Goal: Communication & Community: Answer question/provide support

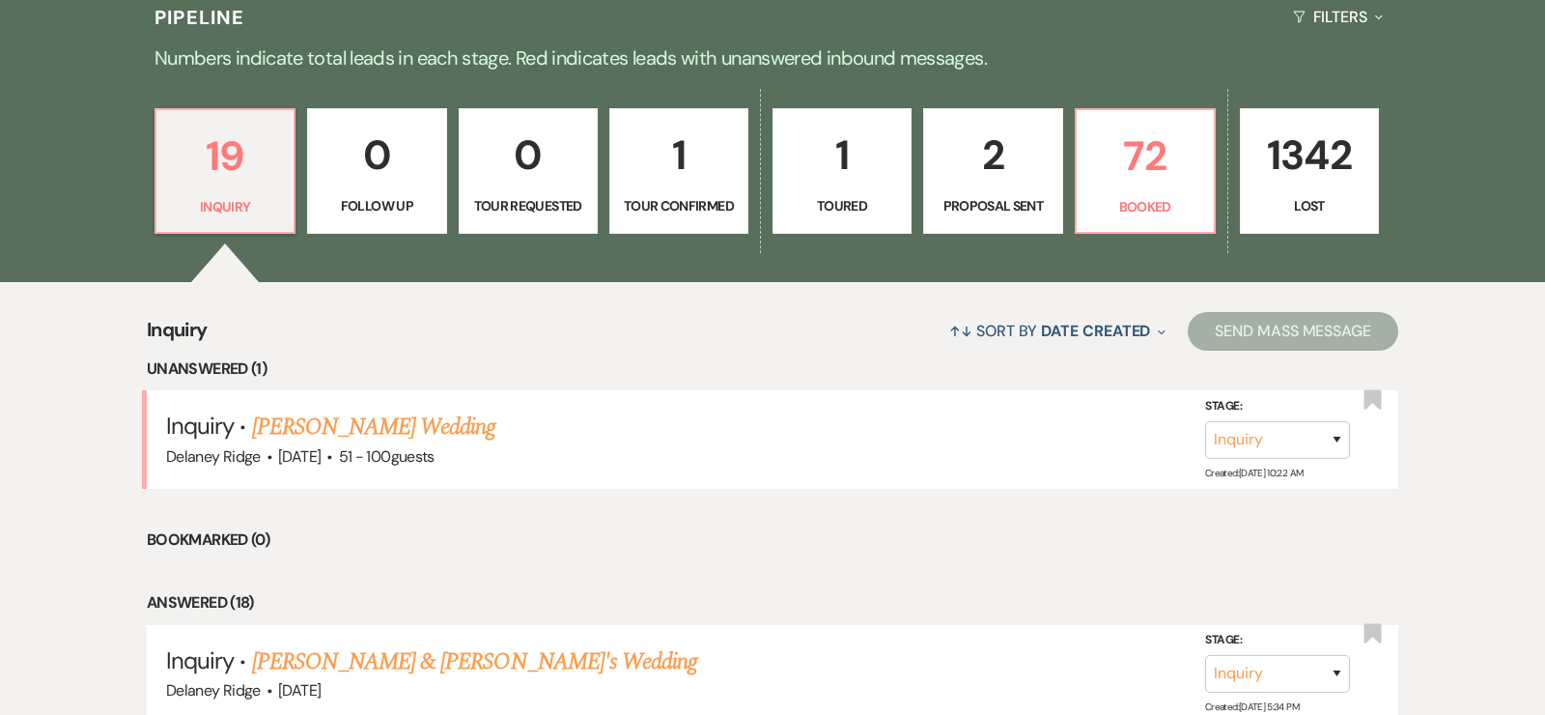
scroll to position [401, 0]
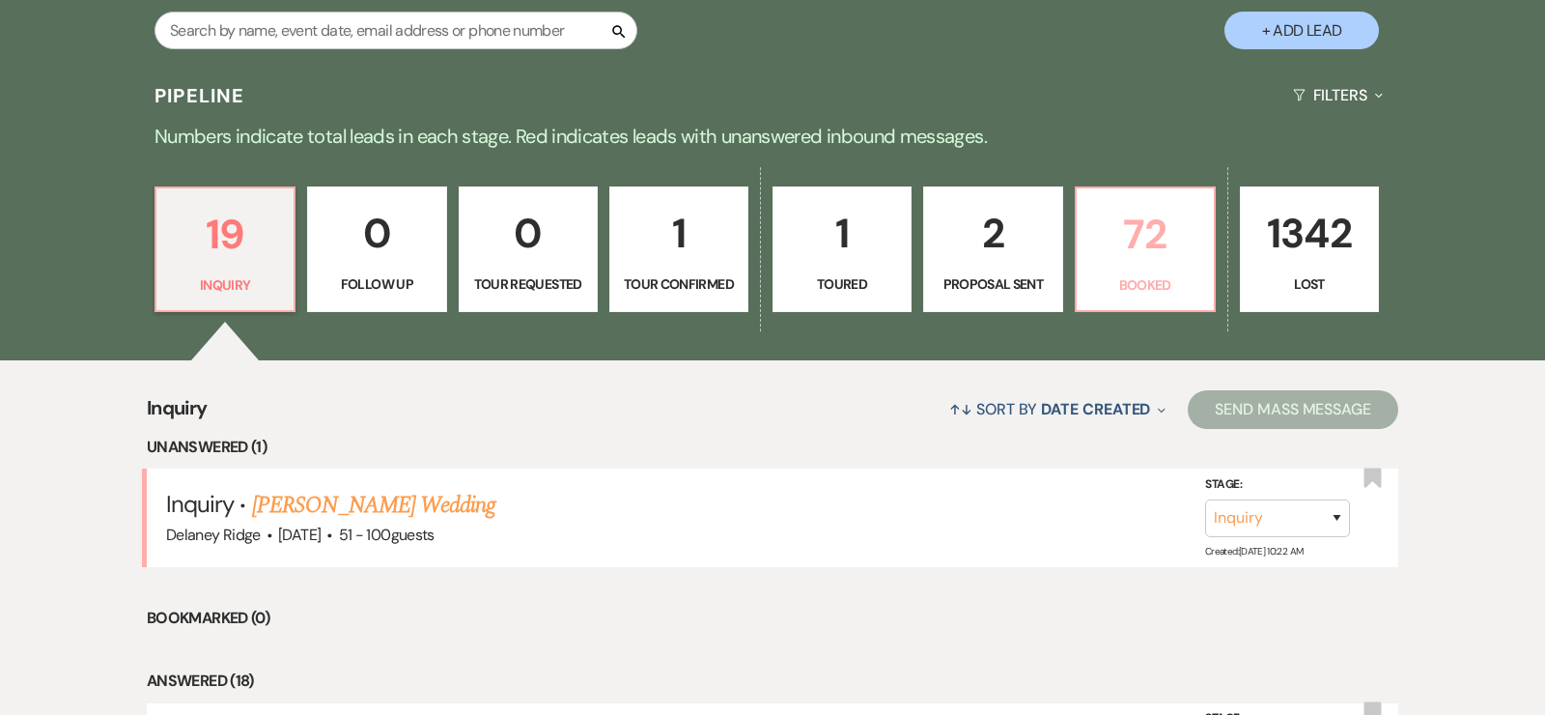
click at [1140, 283] on p "Booked" at bounding box center [1145, 284] width 114 height 21
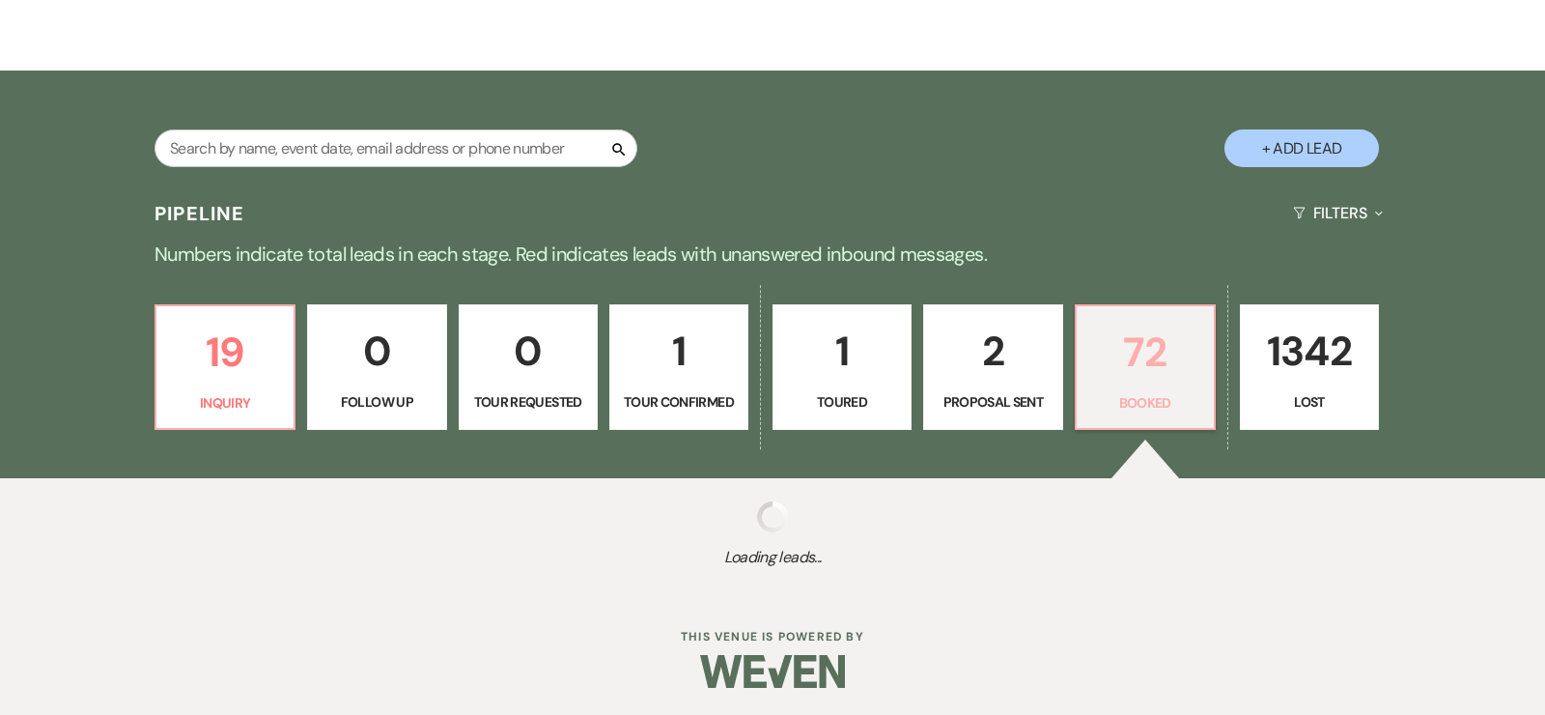
scroll to position [401, 0]
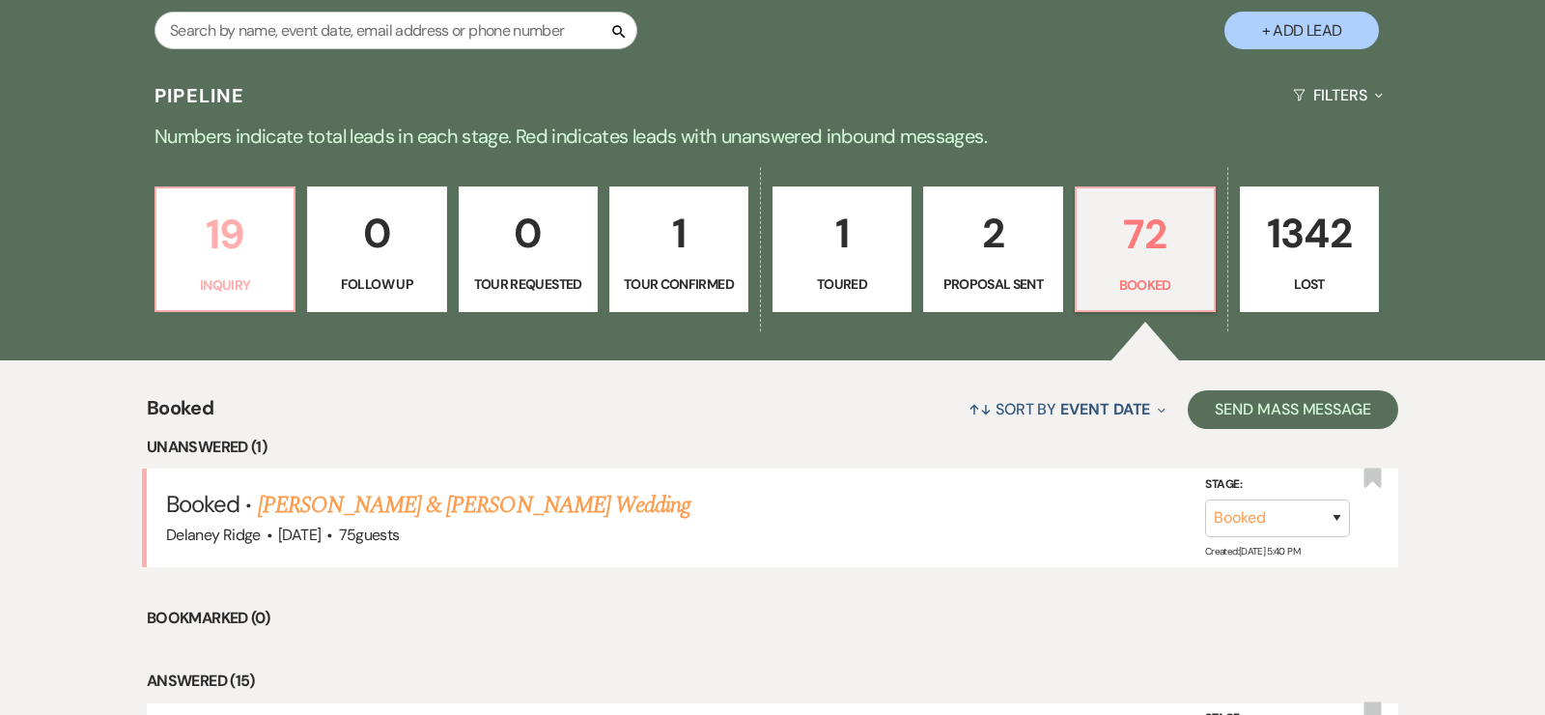
click at [226, 249] on p "19" at bounding box center [225, 234] width 114 height 65
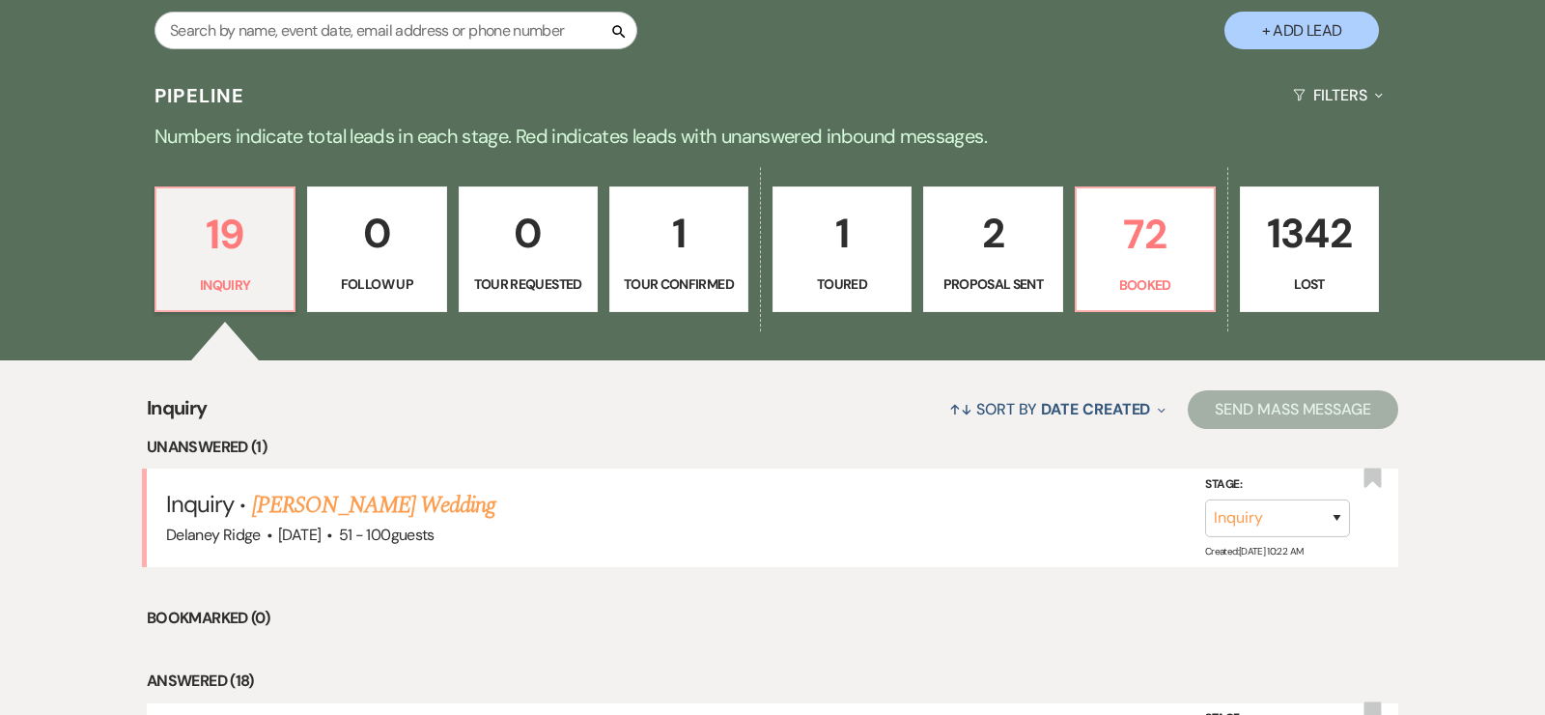
scroll to position [403, 0]
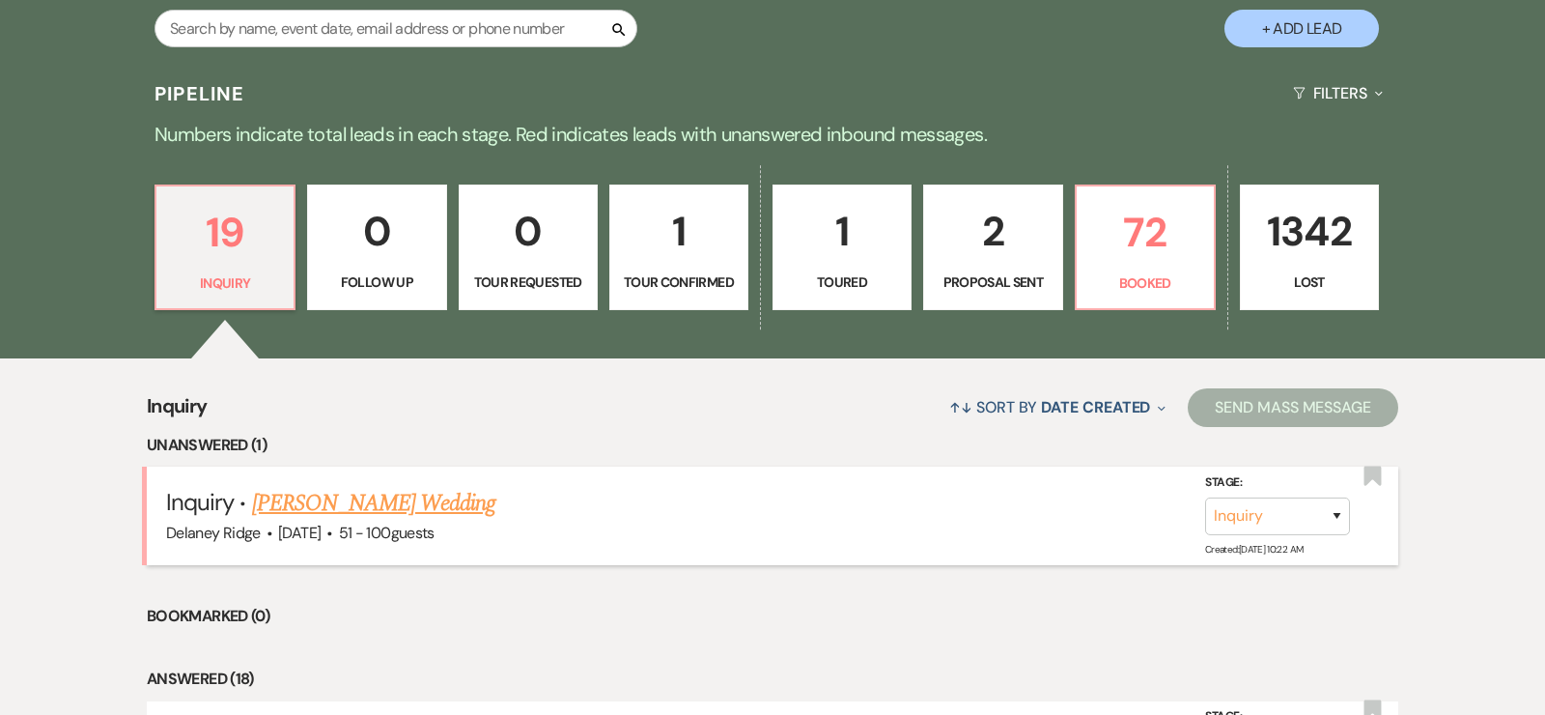
click at [332, 534] on span "·" at bounding box center [329, 534] width 6 height 0
click at [370, 505] on link "[PERSON_NAME] Wedding" at bounding box center [374, 503] width 244 height 35
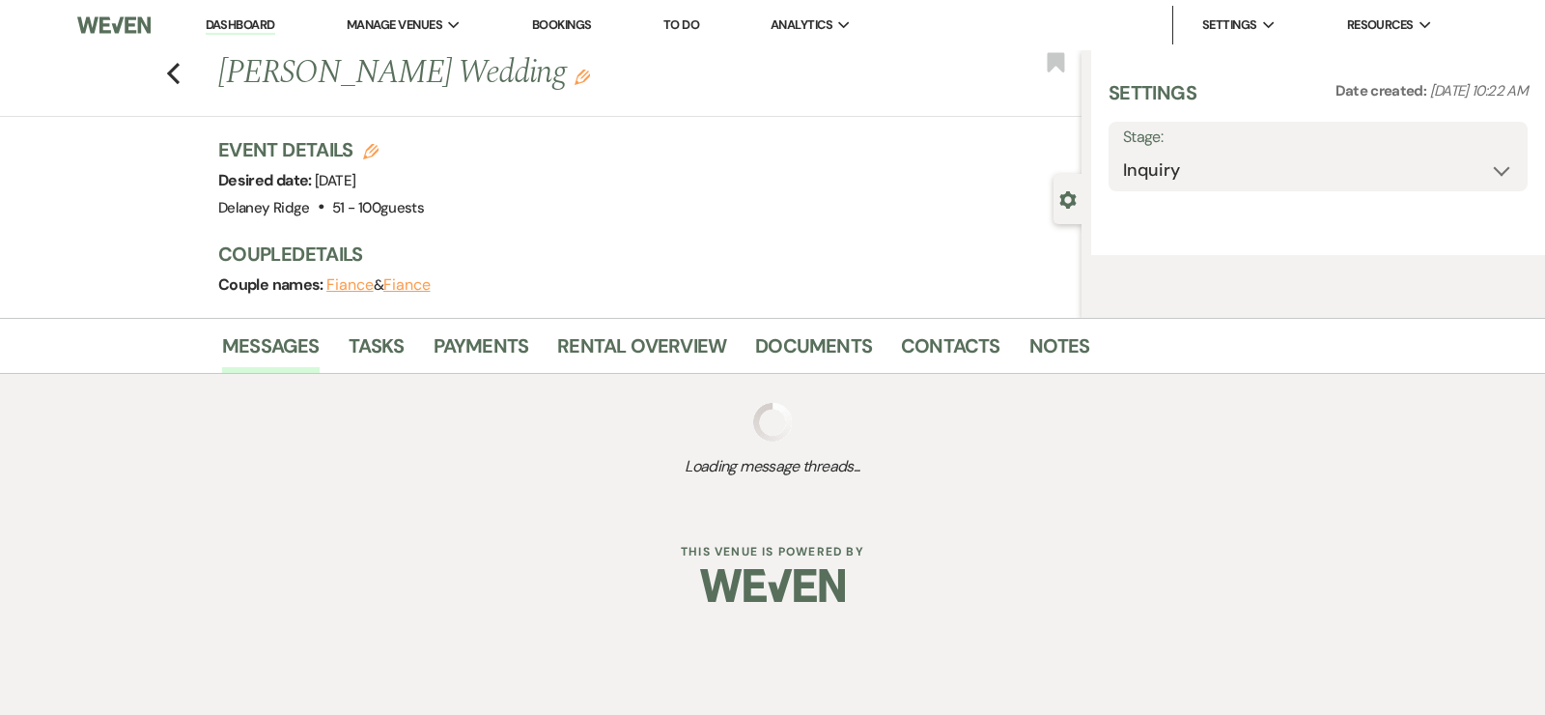
select select "2"
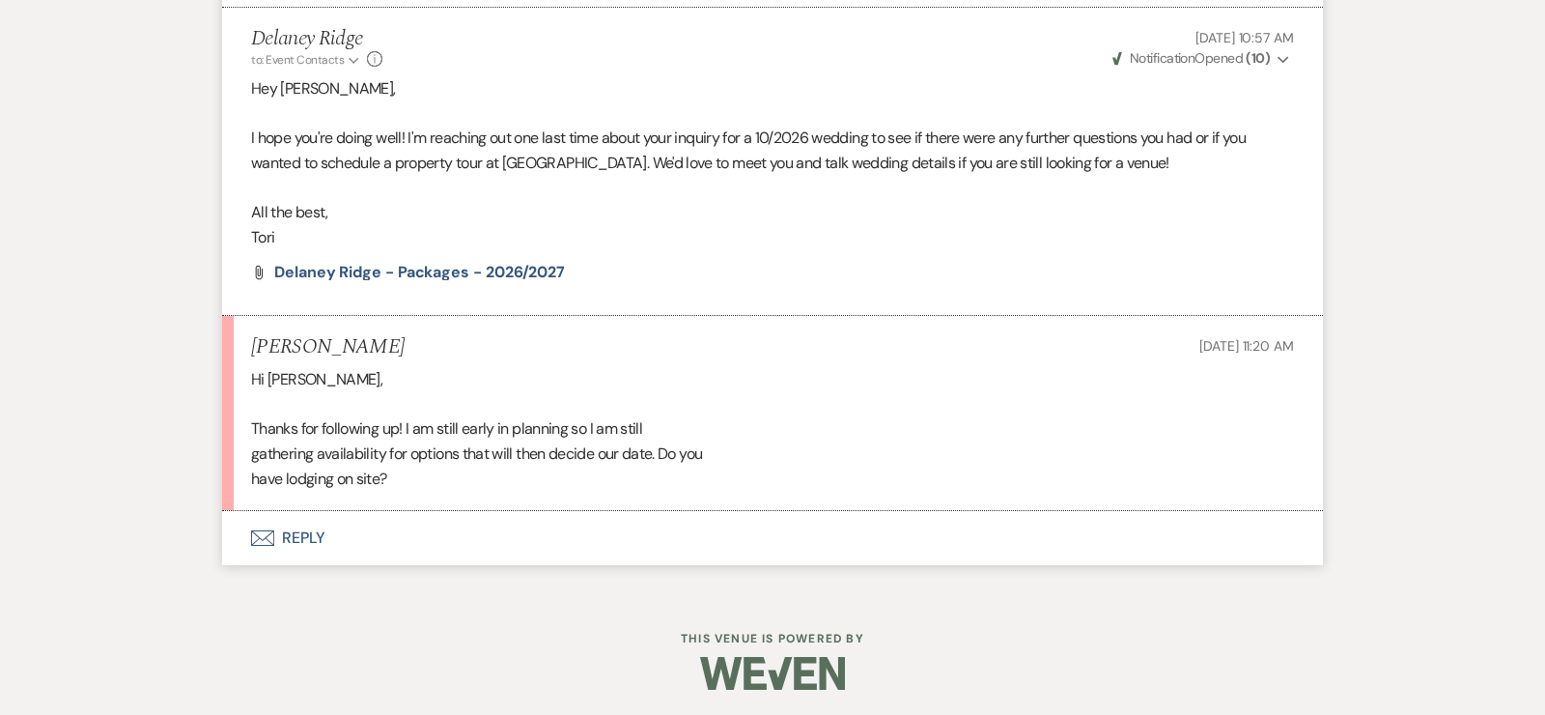
click at [298, 539] on button "Envelope Reply" at bounding box center [772, 538] width 1101 height 54
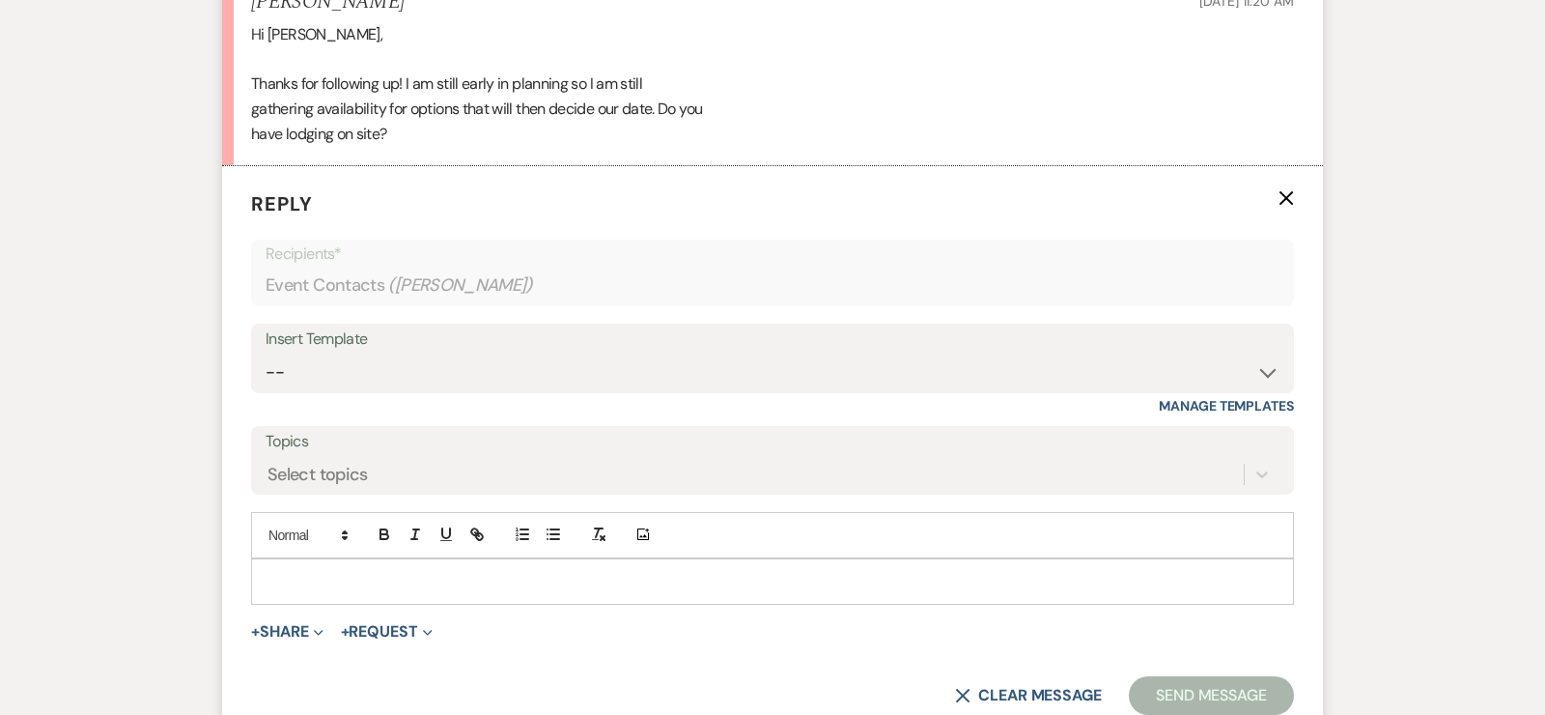
scroll to position [3126, 0]
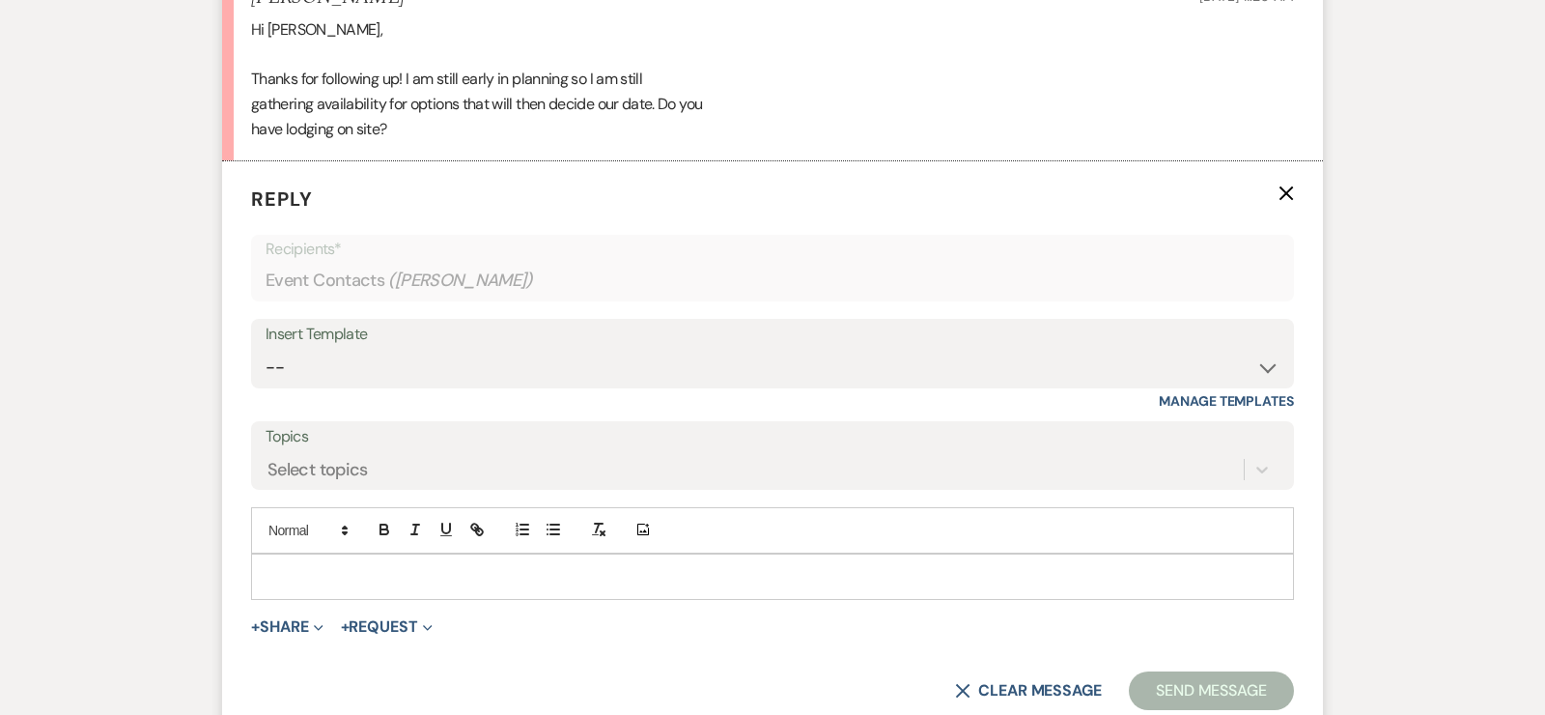
click at [364, 583] on div at bounding box center [772, 576] width 1041 height 44
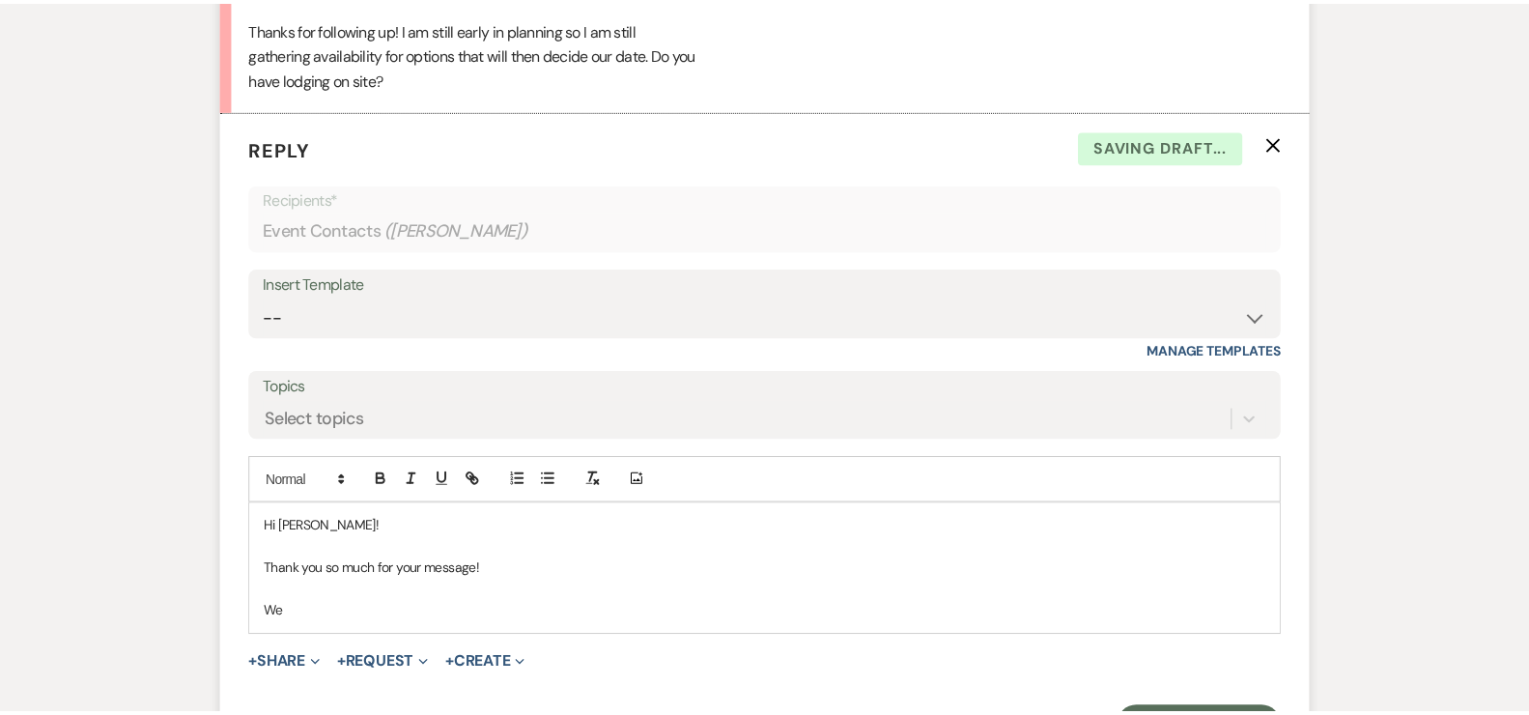
scroll to position [3183, 0]
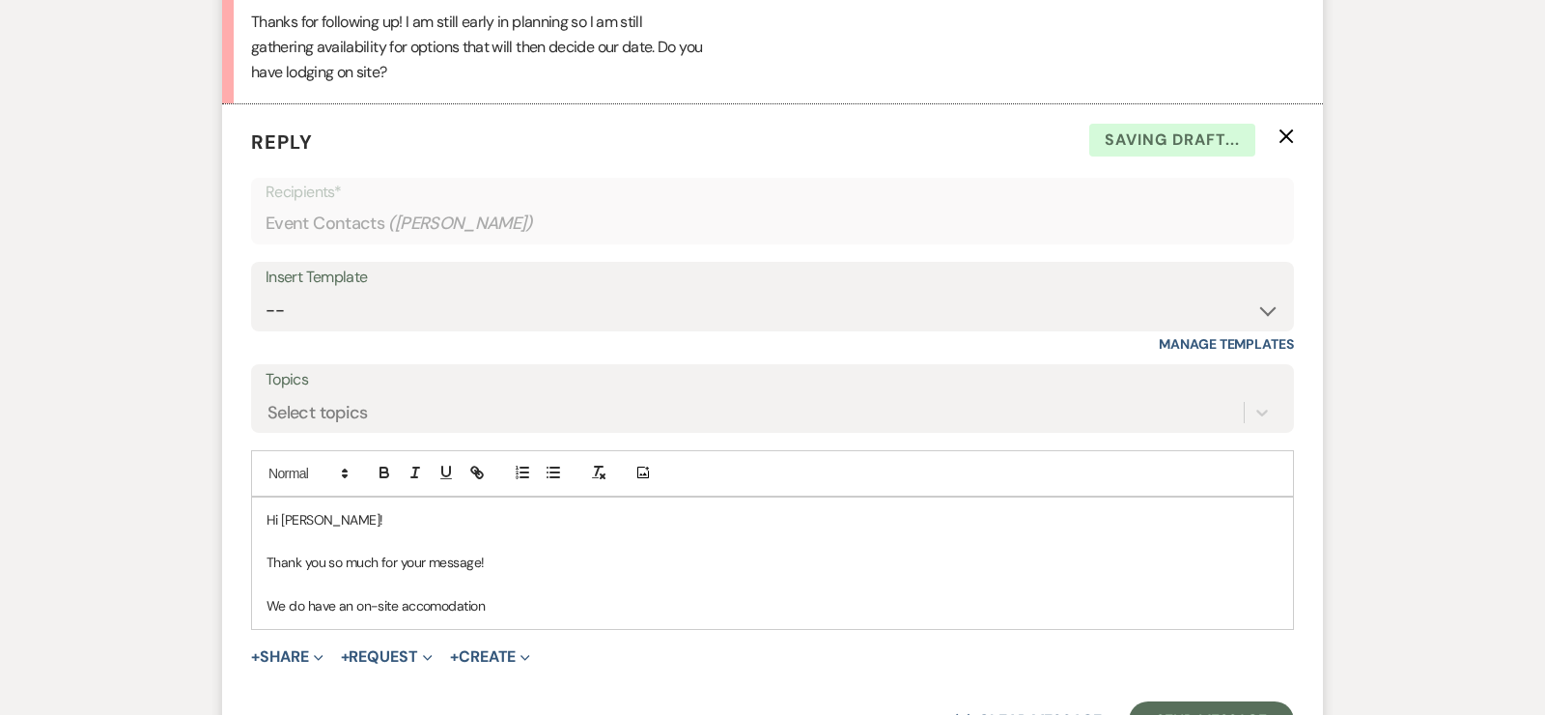
click at [463, 587] on p at bounding box center [773, 584] width 1012 height 21
click at [463, 599] on p "We do have an on-site accomodation" at bounding box center [773, 605] width 1012 height 21
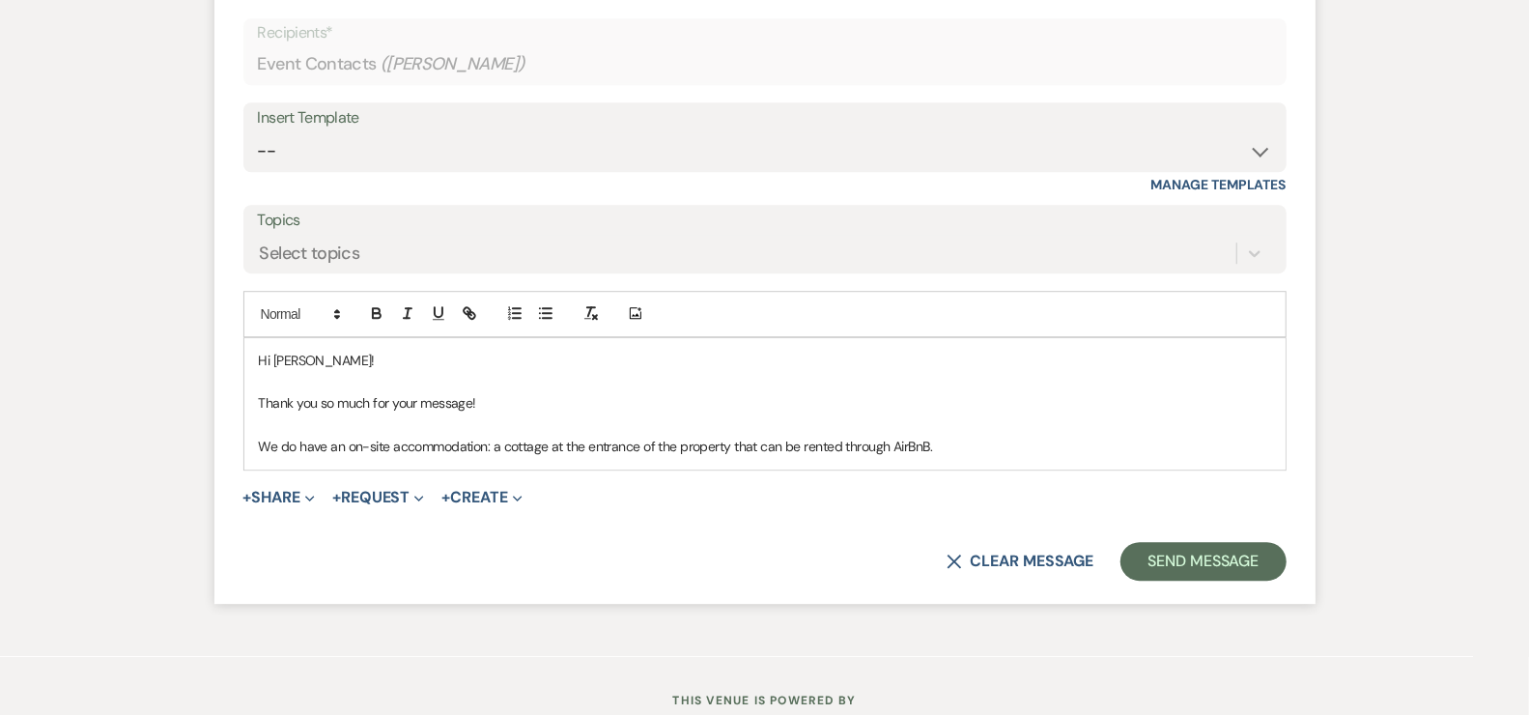
scroll to position [3401, 0]
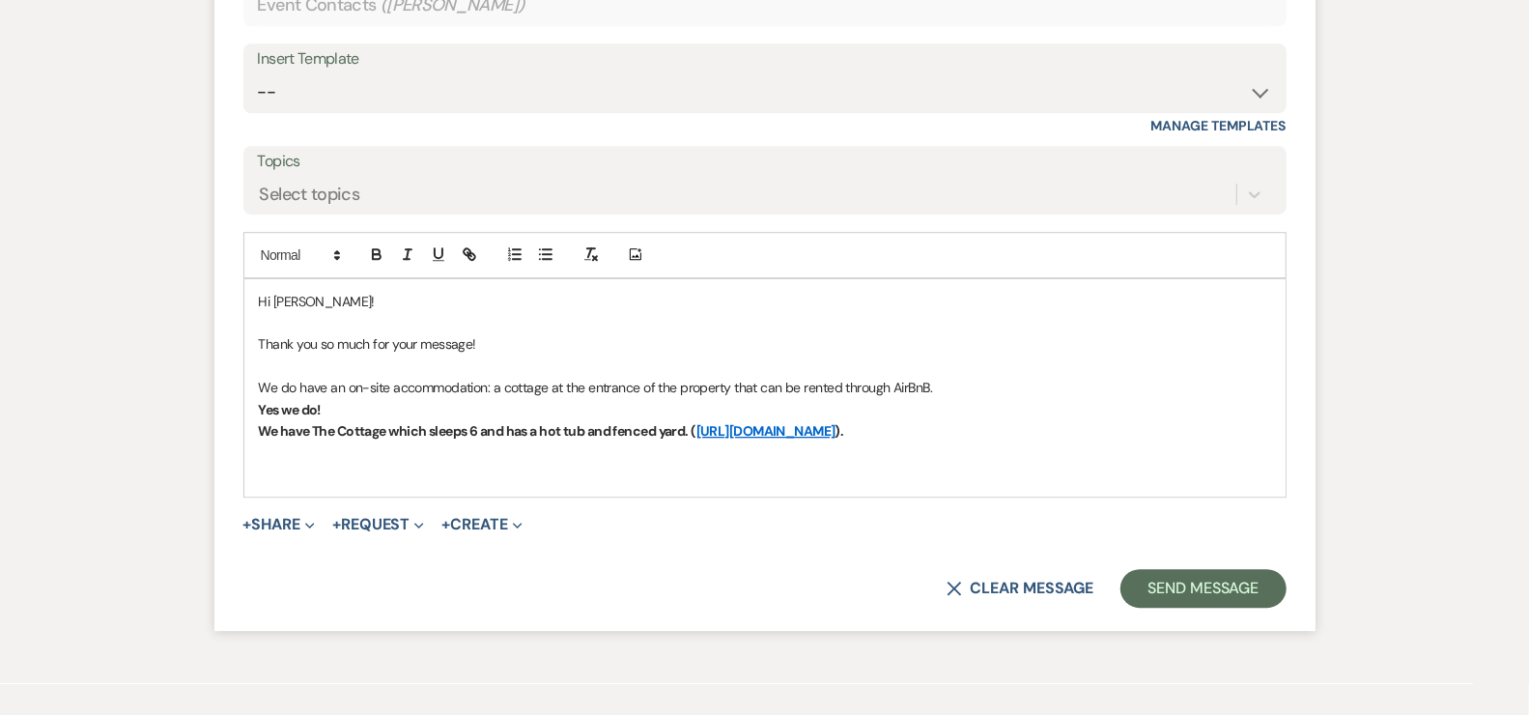
drag, startPoint x: 349, startPoint y: 399, endPoint x: 237, endPoint y: 392, distance: 112.2
click at [237, 392] on form "Reply X Saving draft... Recipients* Event Contacts ( [PERSON_NAME] ) Insert Tem…" at bounding box center [764, 258] width 1101 height 745
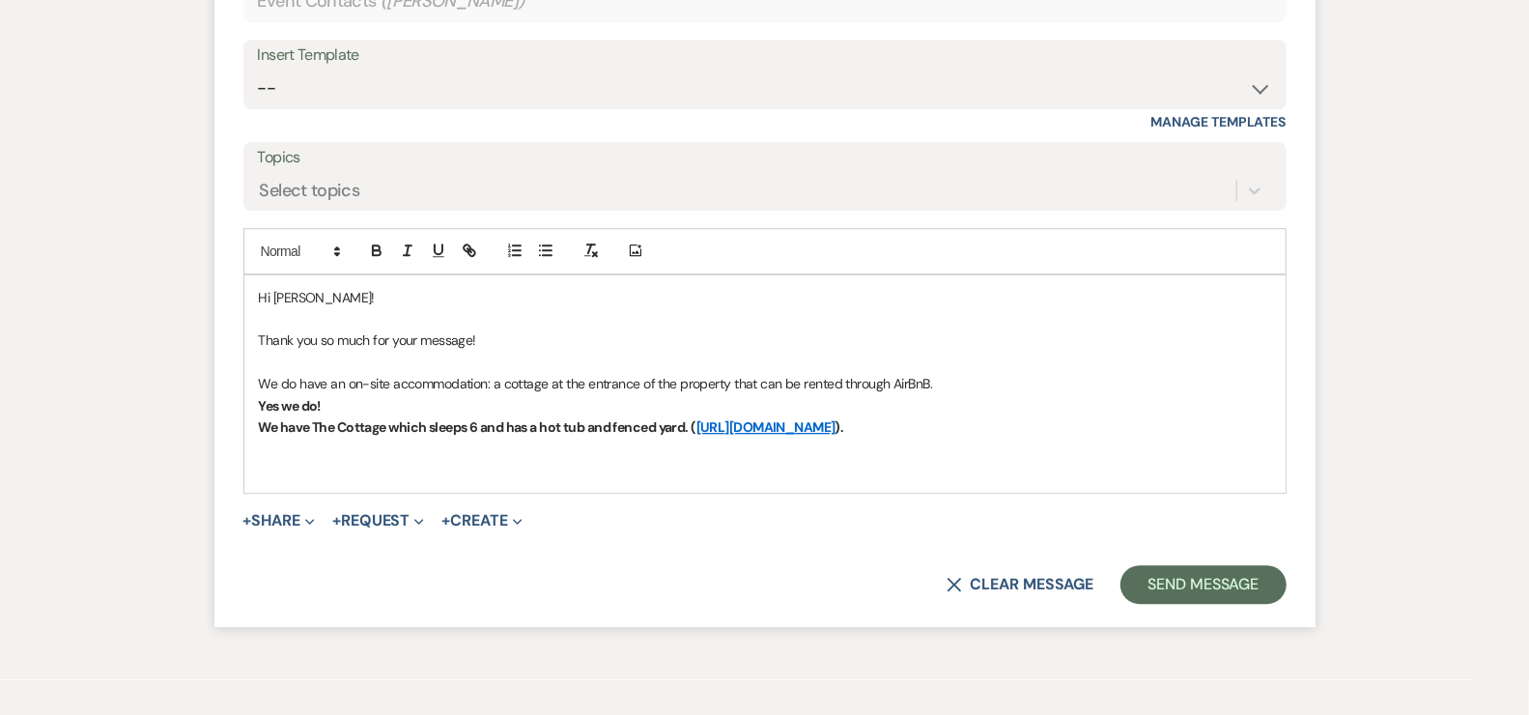
scroll to position [3405, 0]
click at [342, 409] on p "Yes we do!" at bounding box center [765, 405] width 1012 height 21
drag, startPoint x: 332, startPoint y: 405, endPoint x: 252, endPoint y: 406, distance: 80.2
click at [252, 406] on div "Hi [PERSON_NAME]! Thank you so much for your message! We do have an on-site acc…" at bounding box center [764, 384] width 1041 height 218
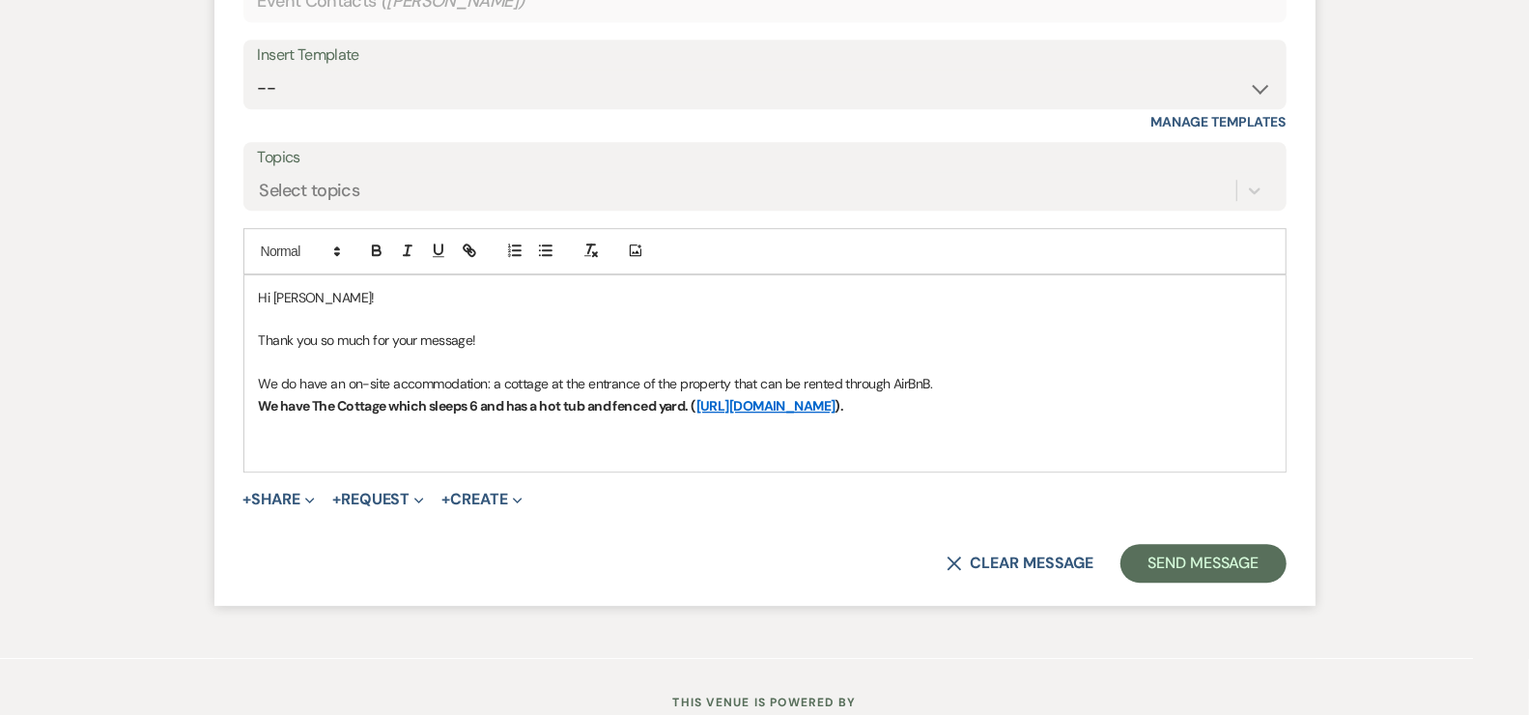
click at [1051, 429] on p at bounding box center [765, 426] width 1012 height 21
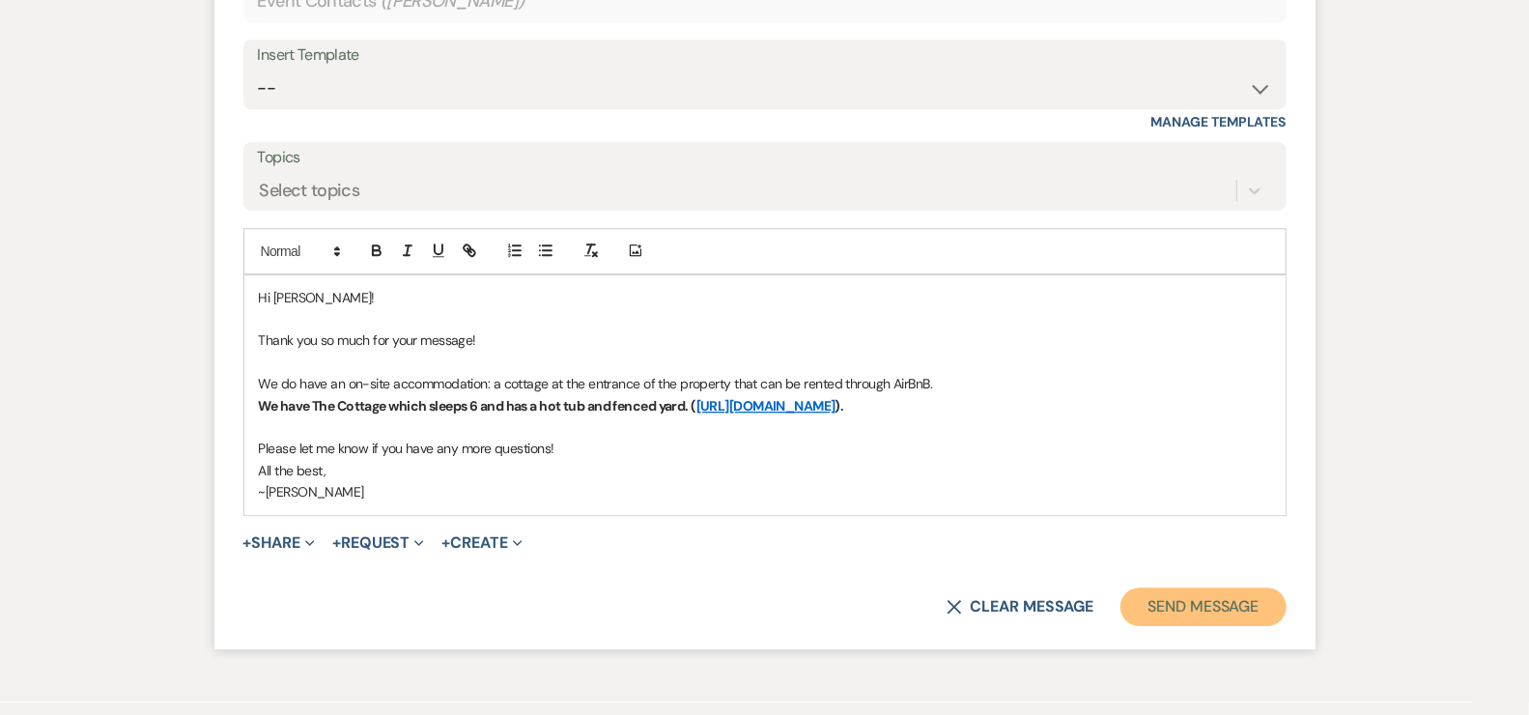
click at [1195, 603] on button "Send Message" at bounding box center [1202, 606] width 165 height 39
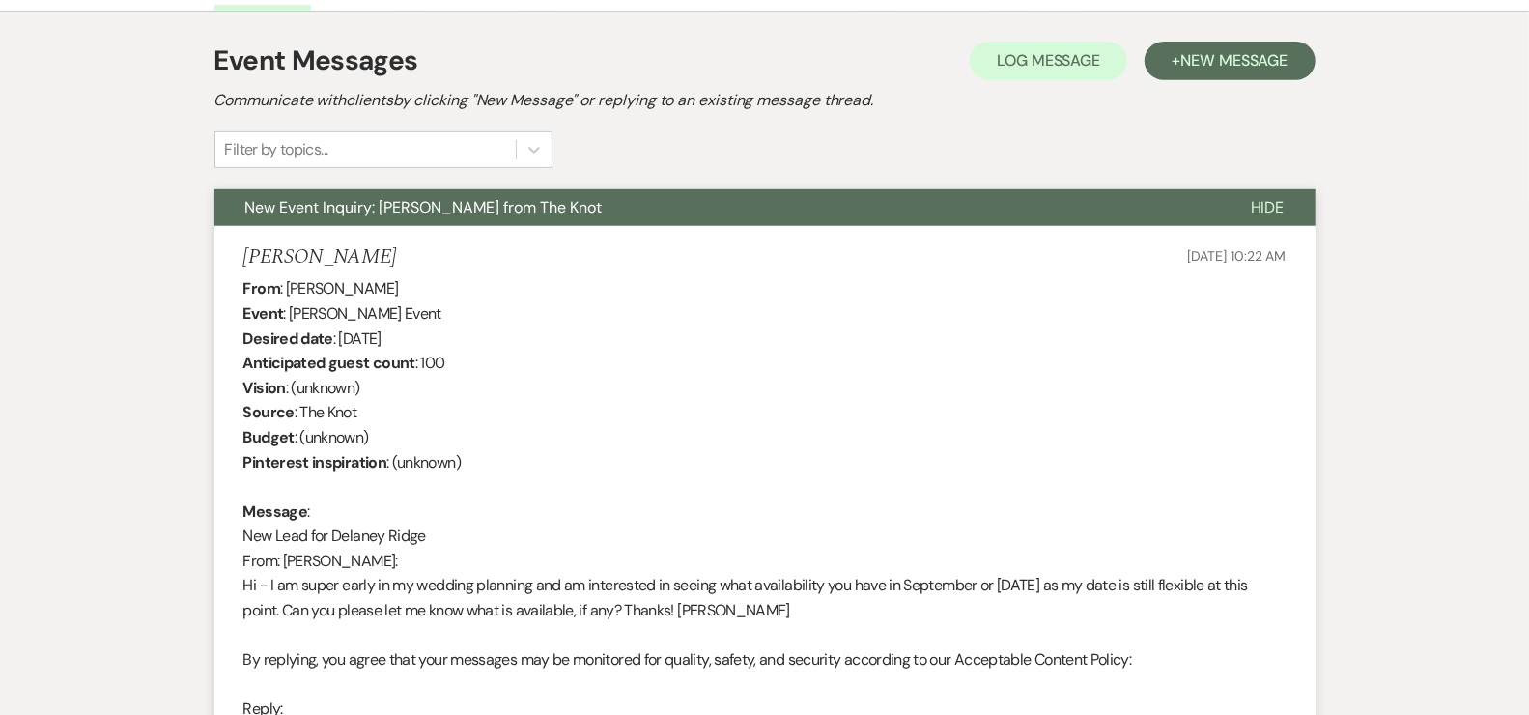
scroll to position [0, 0]
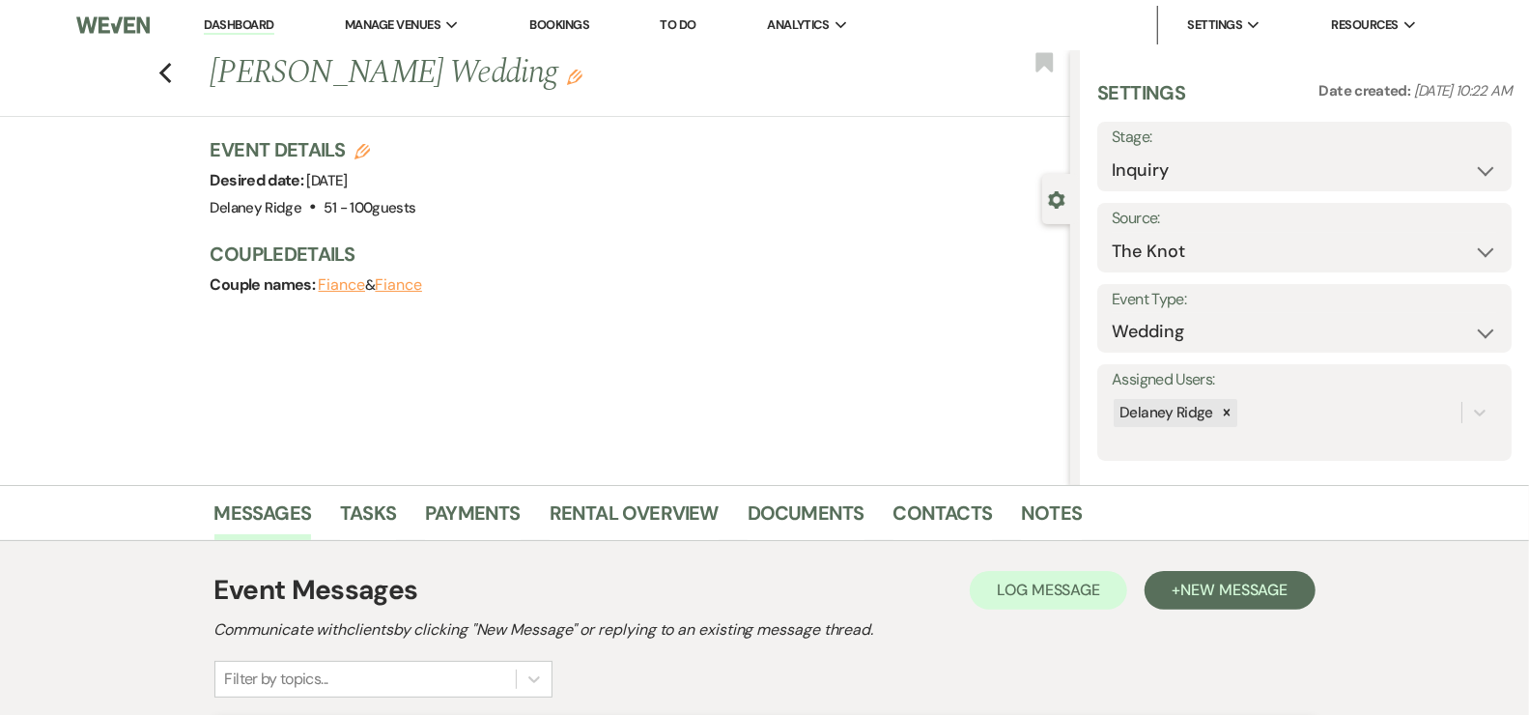
click at [266, 32] on link "Dashboard" at bounding box center [239, 25] width 70 height 18
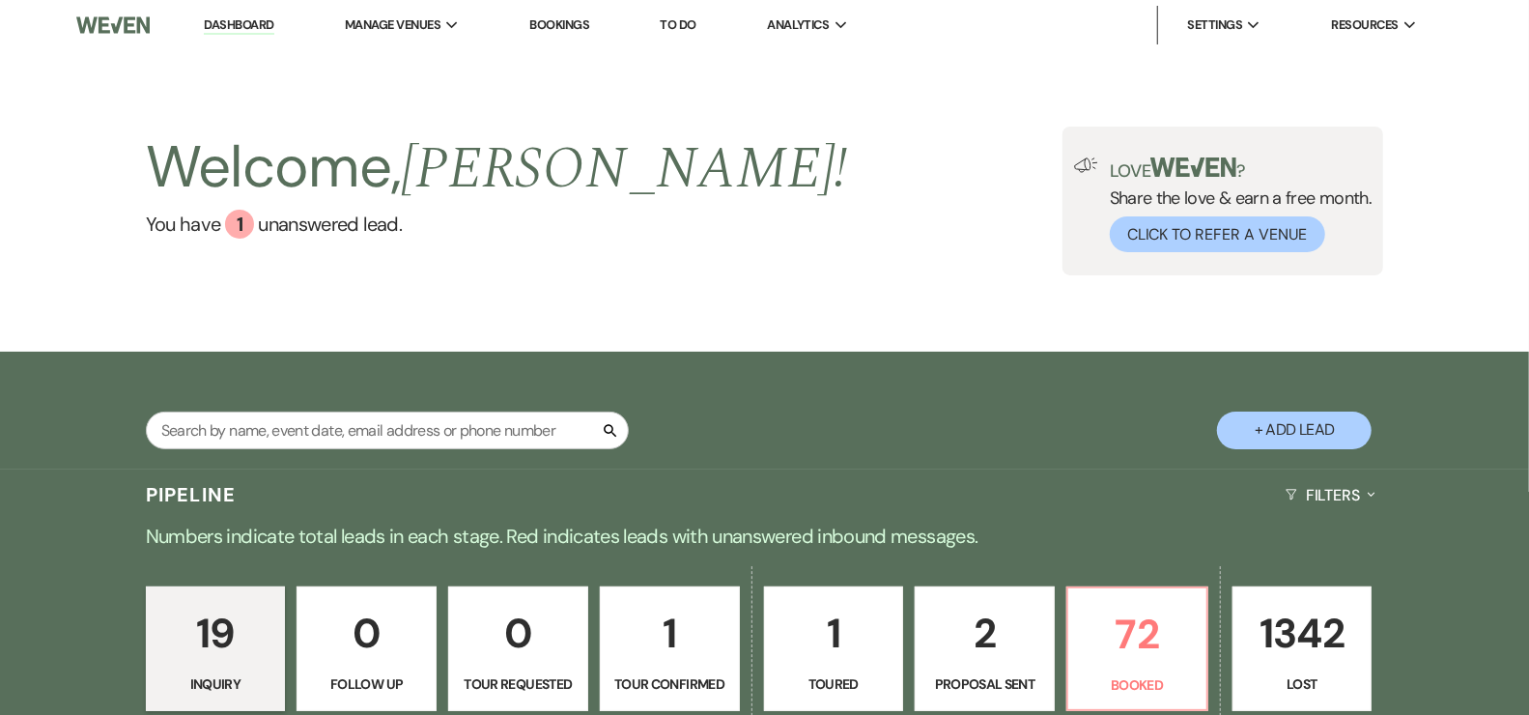
click at [655, 239] on div "Welcome, [PERSON_NAME] ! You have 1 unanswered lead . Love ? Share the love & e…" at bounding box center [765, 201] width 1391 height 149
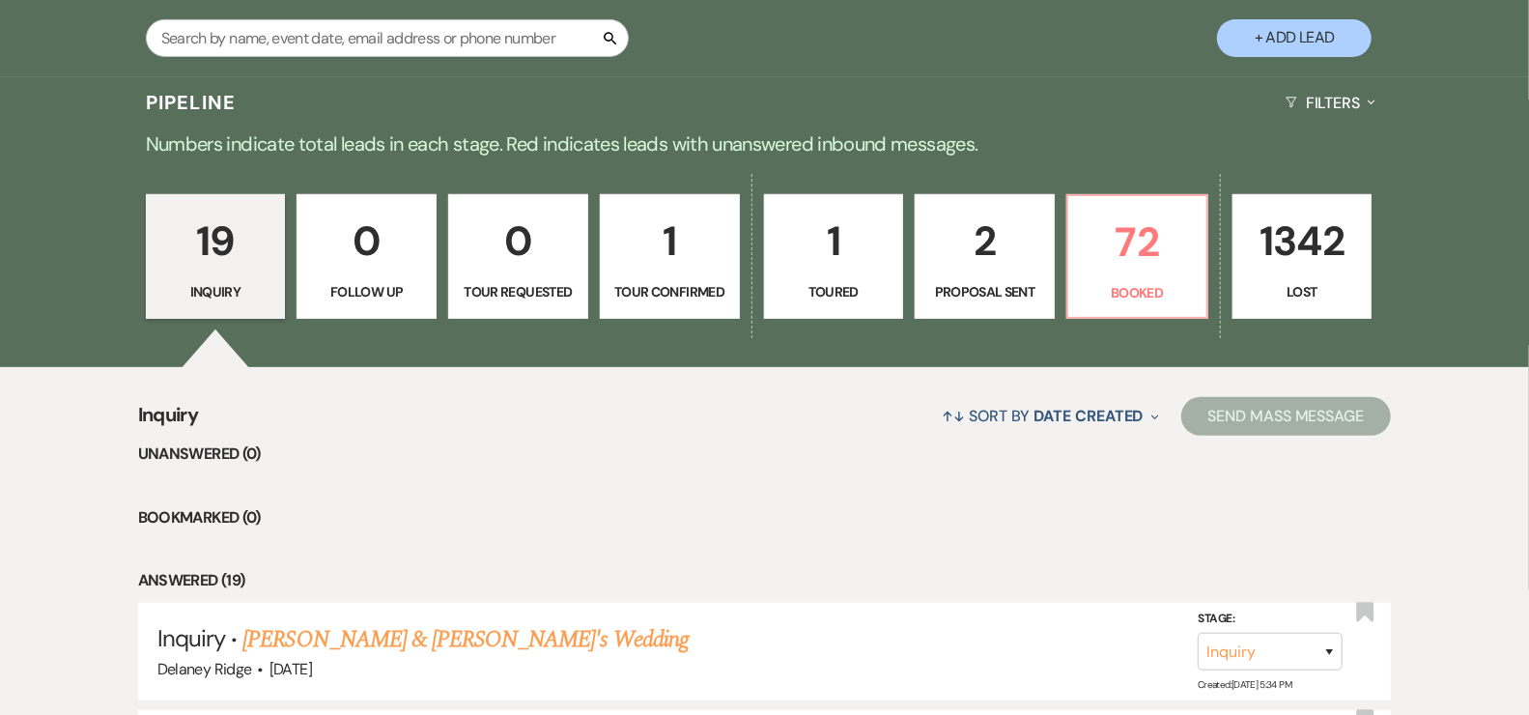
click at [827, 299] on p "Toured" at bounding box center [833, 291] width 115 height 21
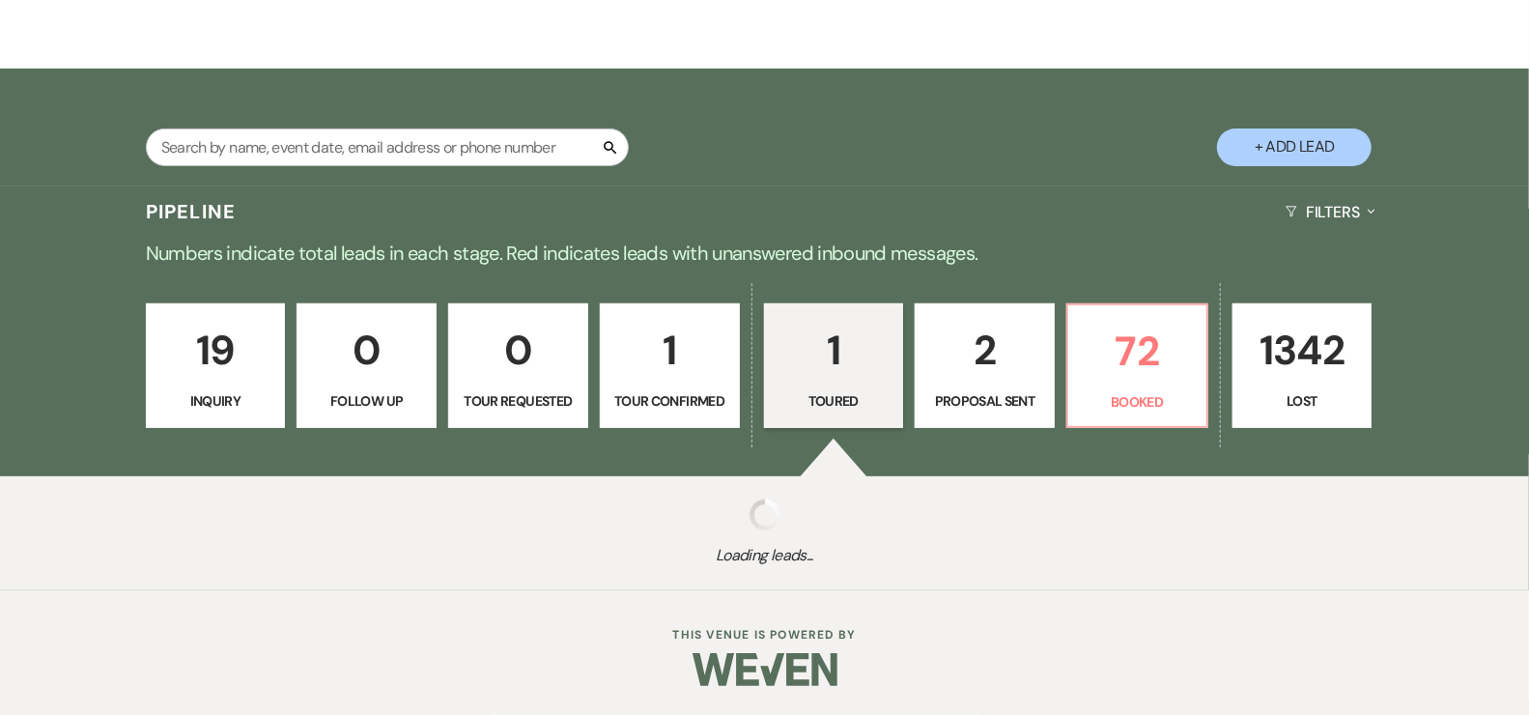
select select "5"
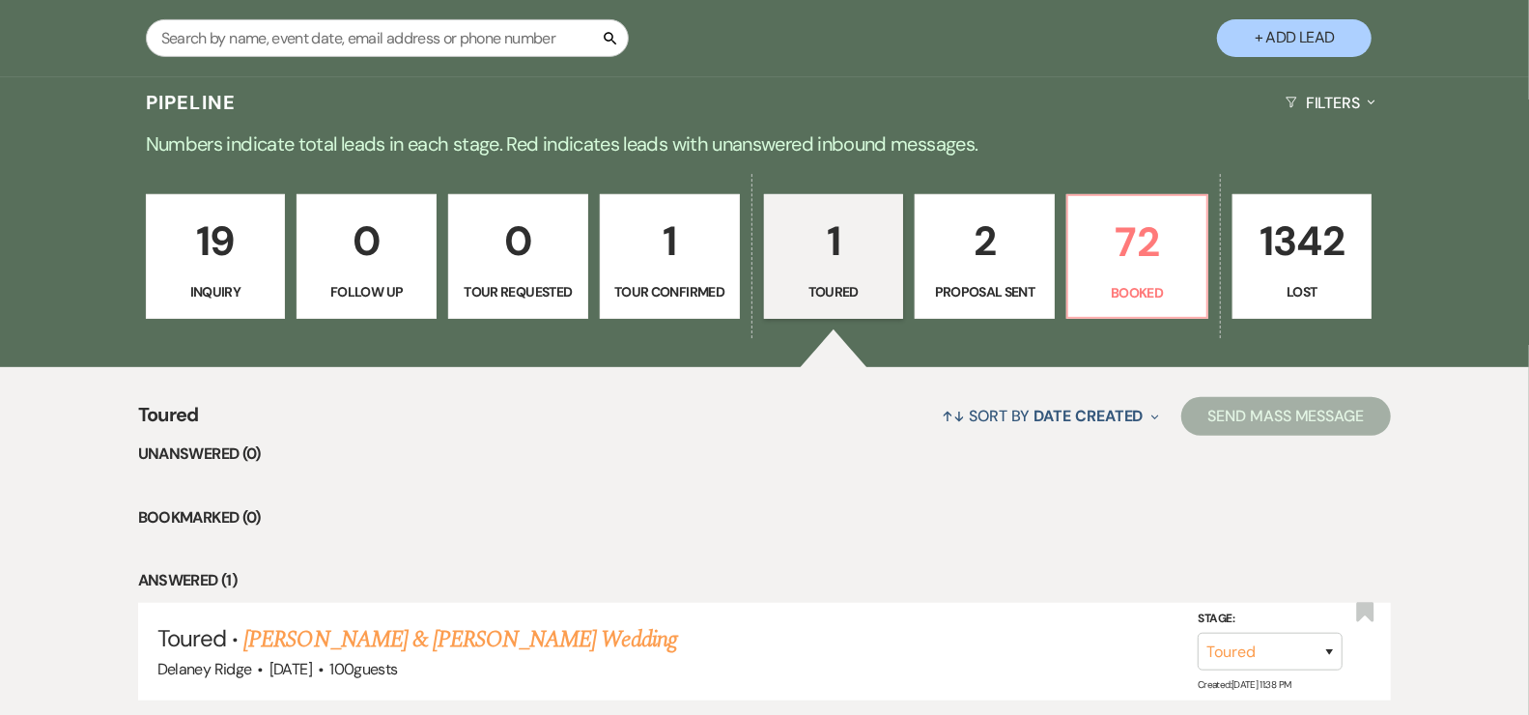
scroll to position [533, 0]
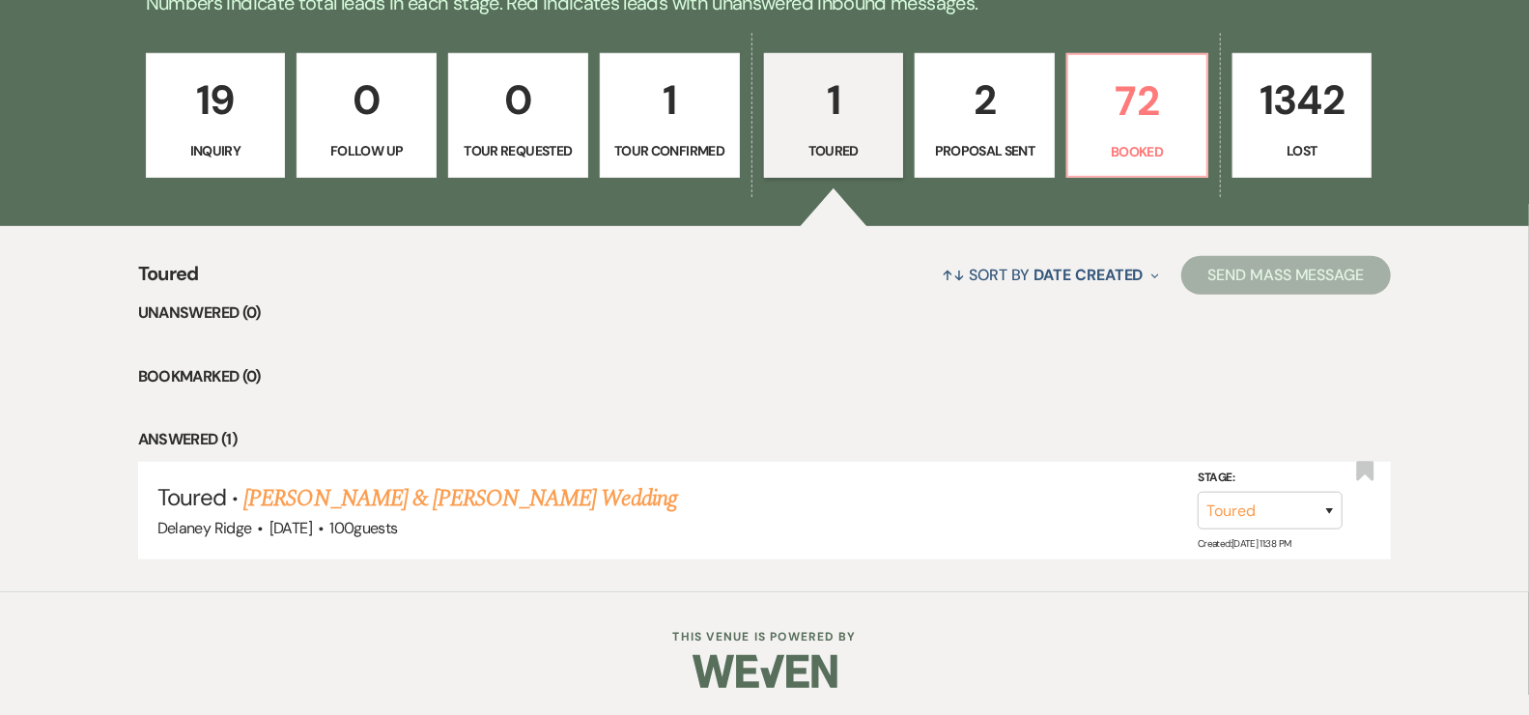
click at [667, 150] on p "Tour Confirmed" at bounding box center [669, 150] width 115 height 21
select select "4"
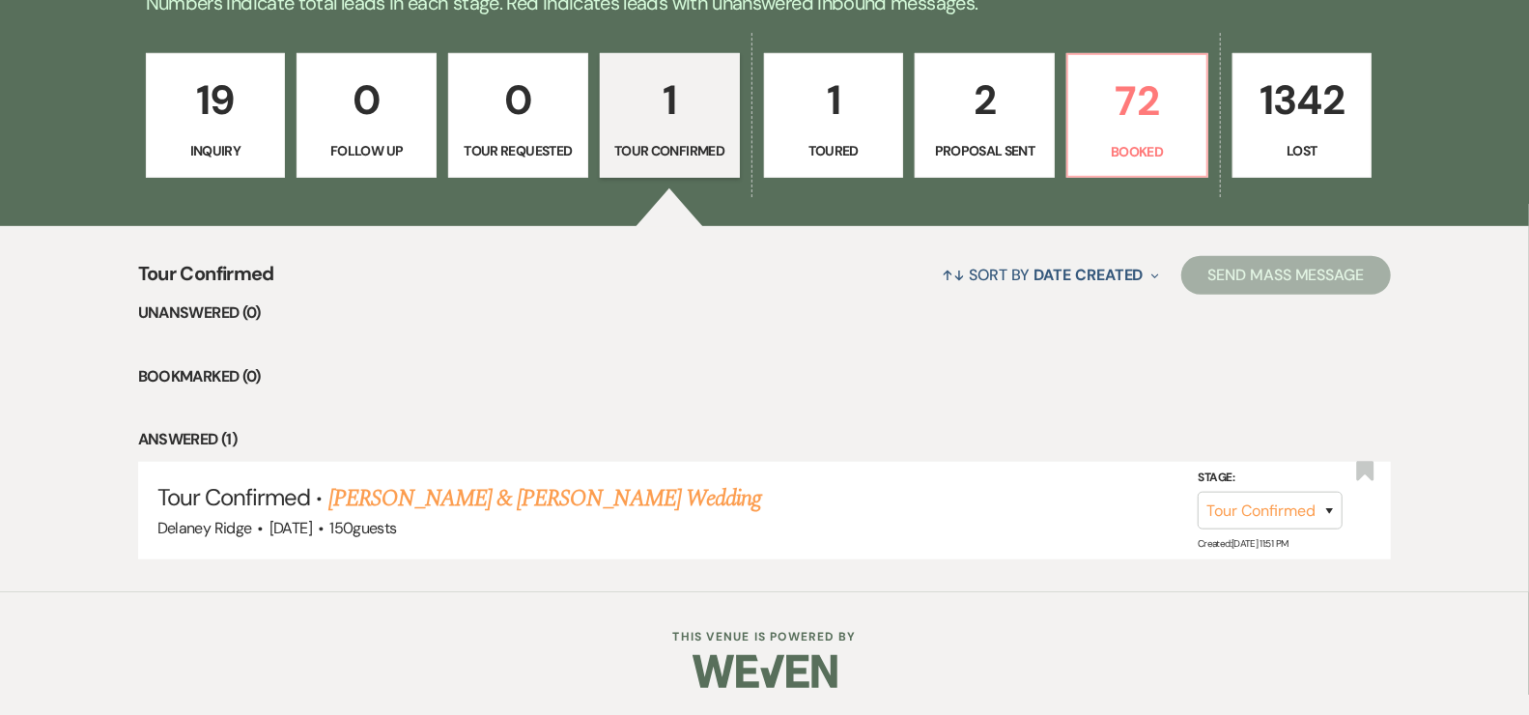
click at [718, 355] on ul "Unanswered (0) Bookmarked (0) Answered (1) Tour Confirmed · [PERSON_NAME] & [PE…" at bounding box center [765, 429] width 1254 height 259
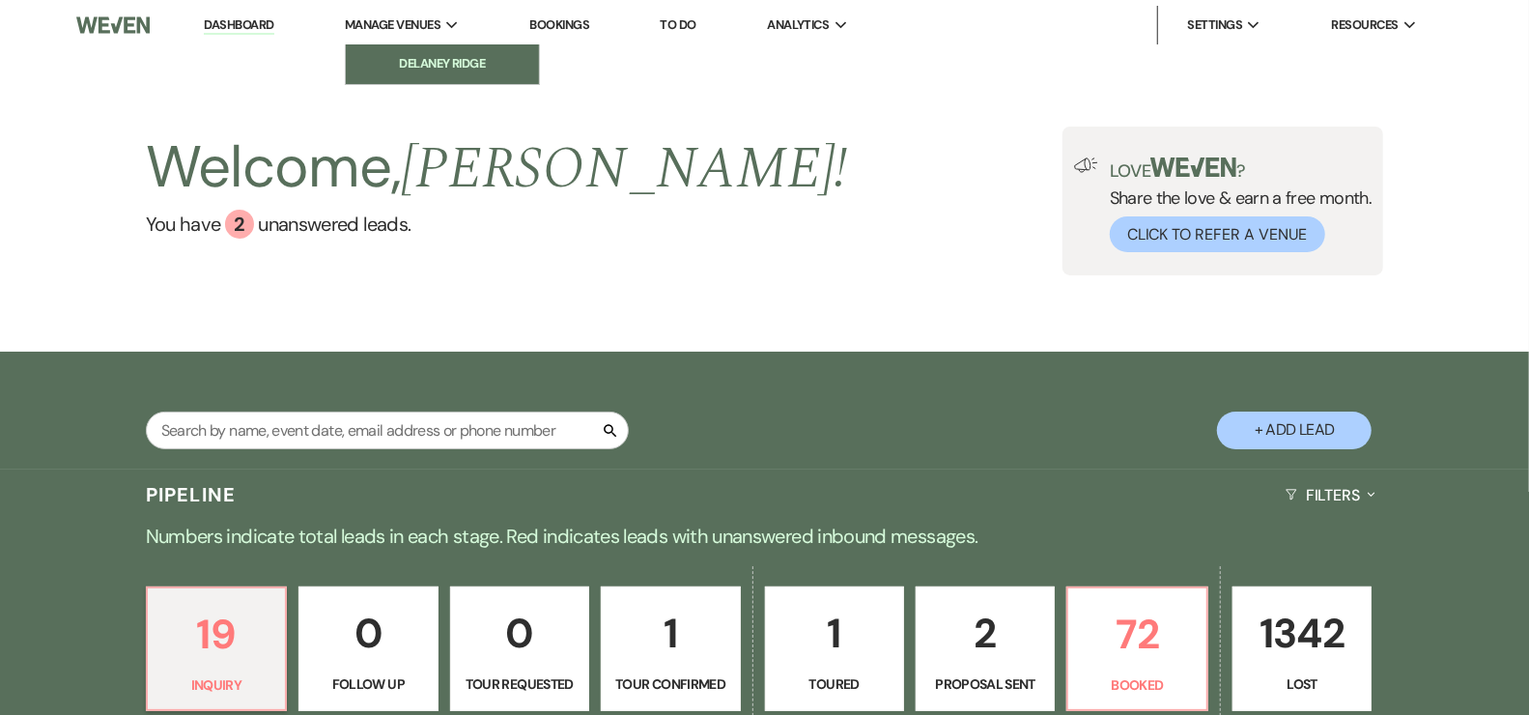
click at [449, 65] on li "Delaney Ridge" at bounding box center [442, 63] width 174 height 19
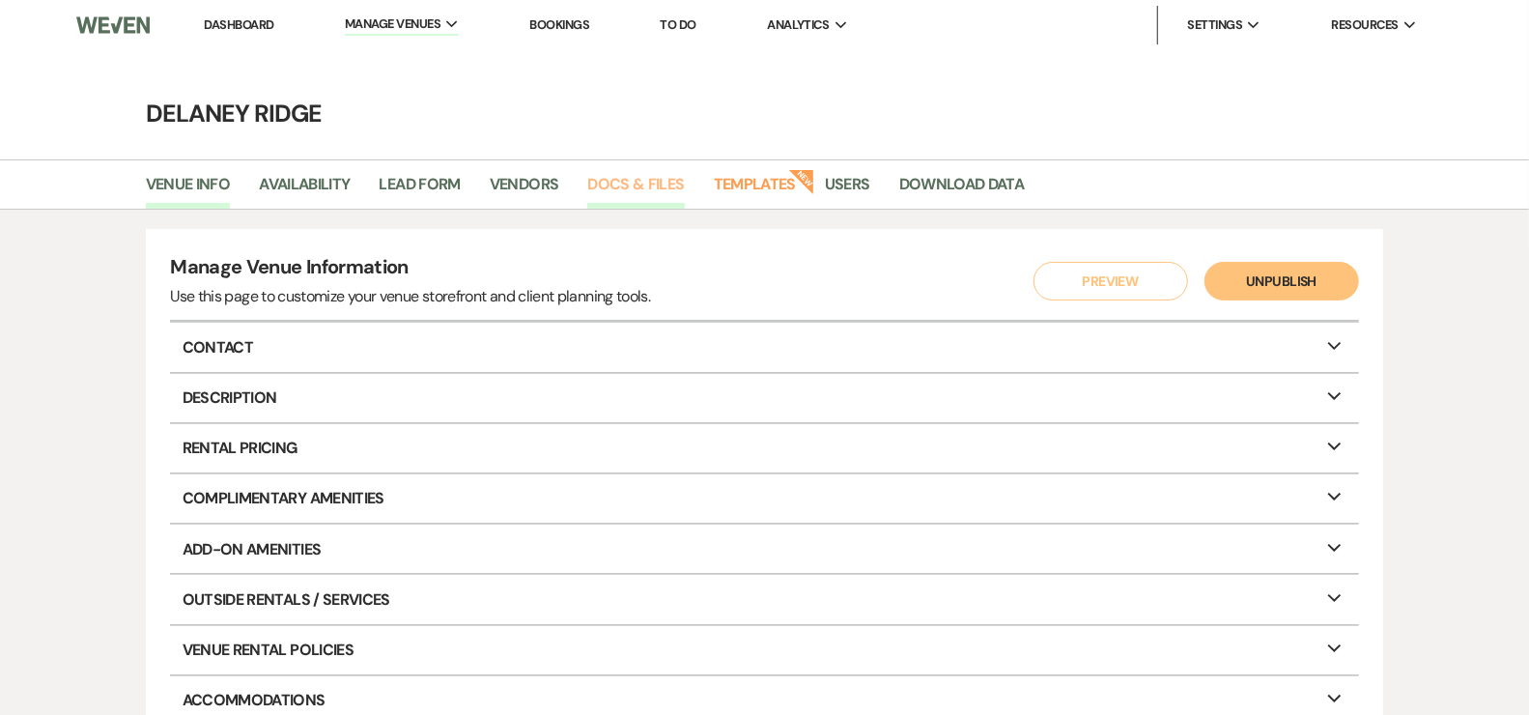
click at [647, 178] on link "Docs & Files" at bounding box center [635, 190] width 97 height 37
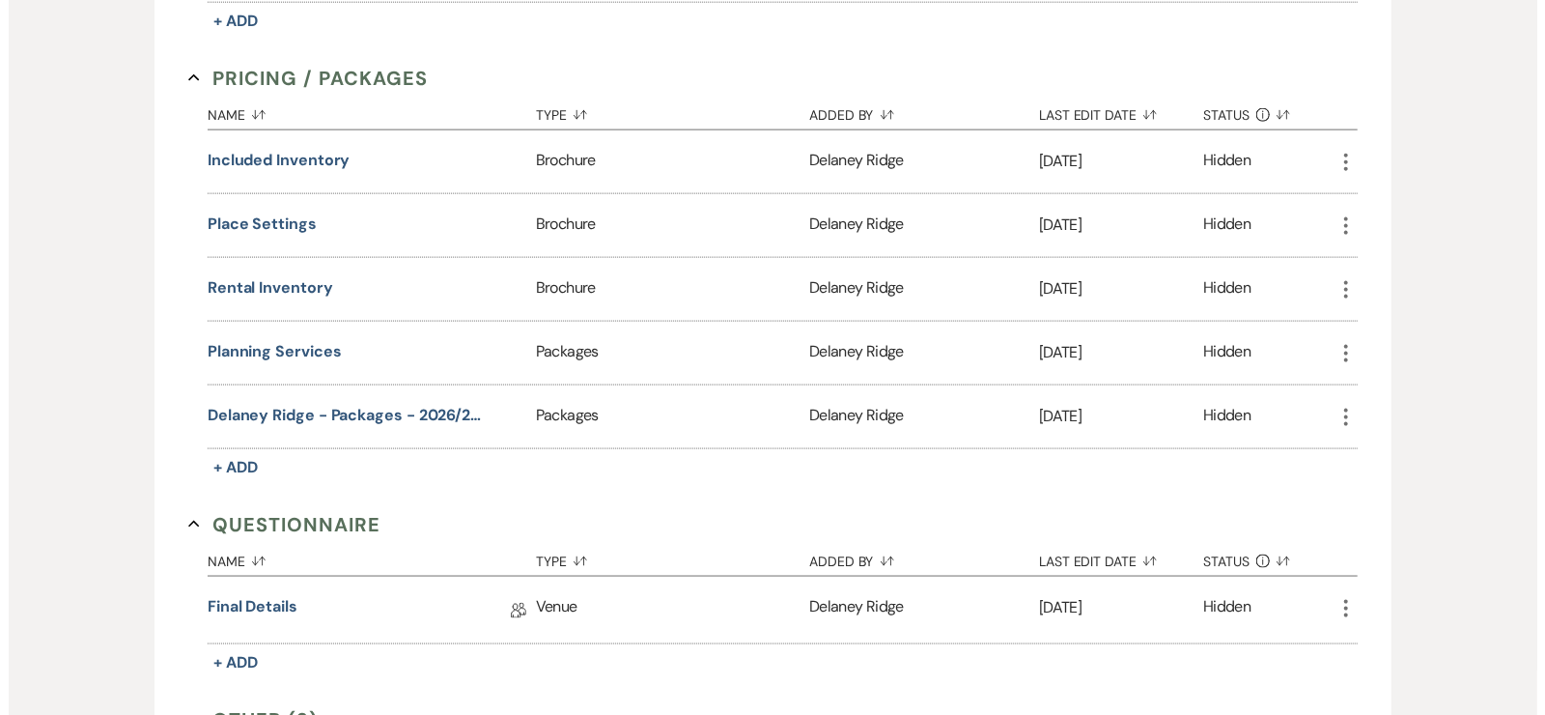
scroll to position [1837, 0]
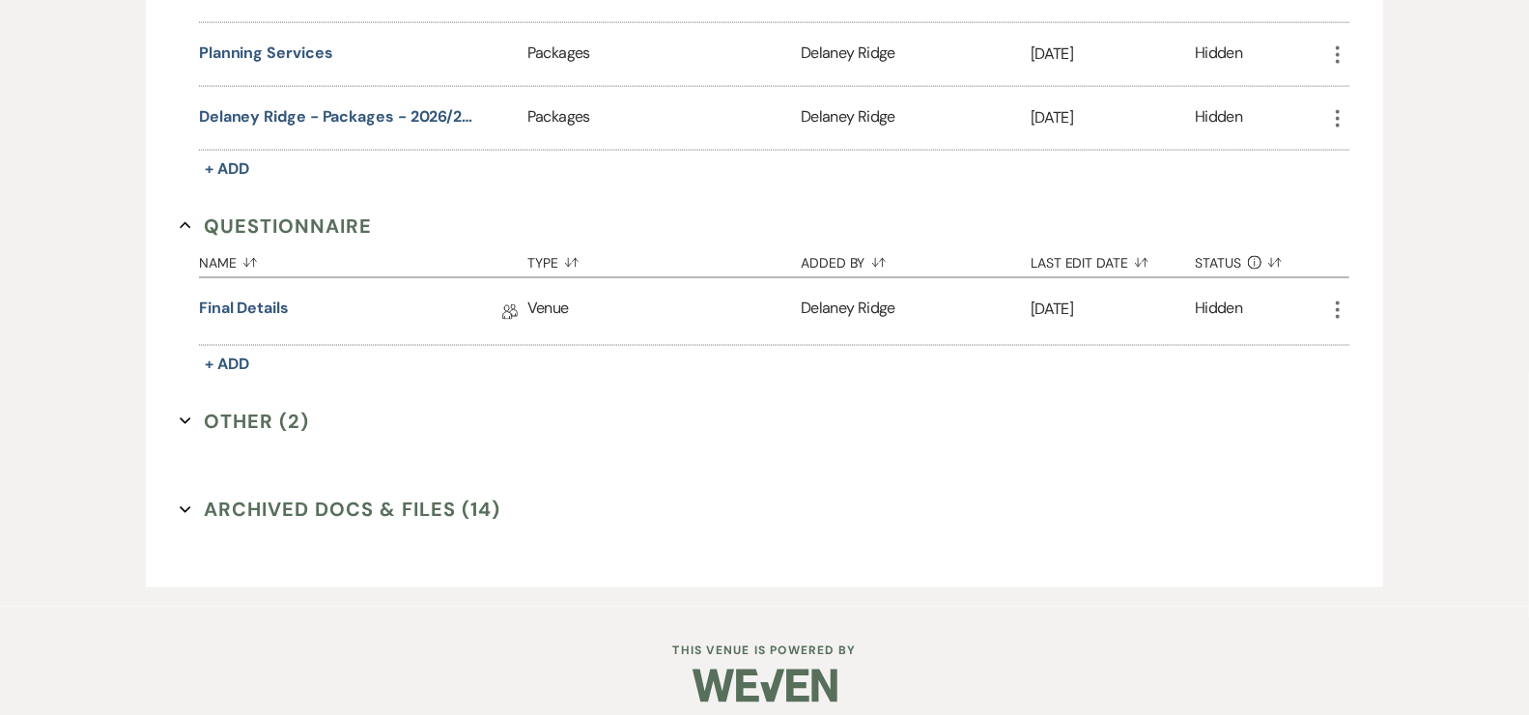
click at [286, 413] on button "Other (2) Expand" at bounding box center [244, 421] width 129 height 29
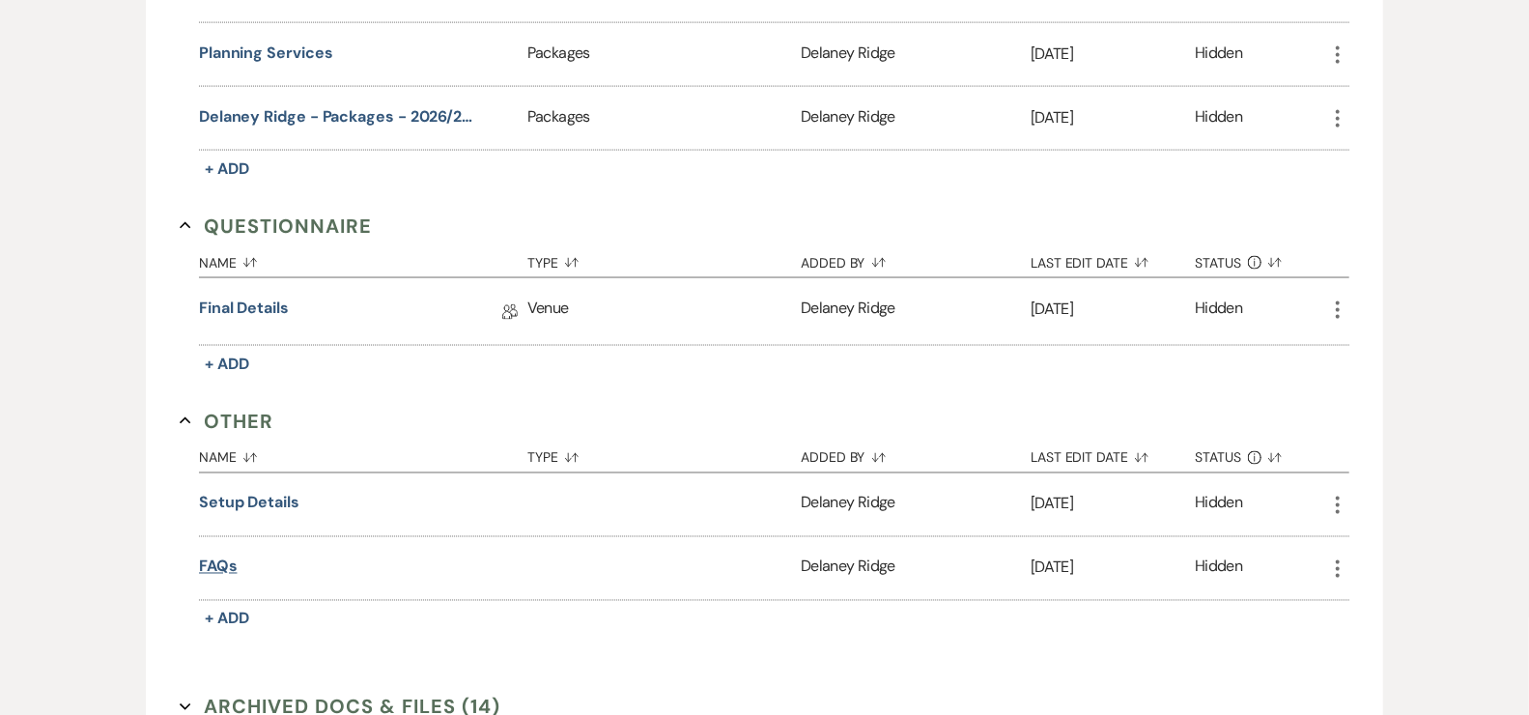
click at [211, 555] on button "FAQs" at bounding box center [218, 566] width 39 height 23
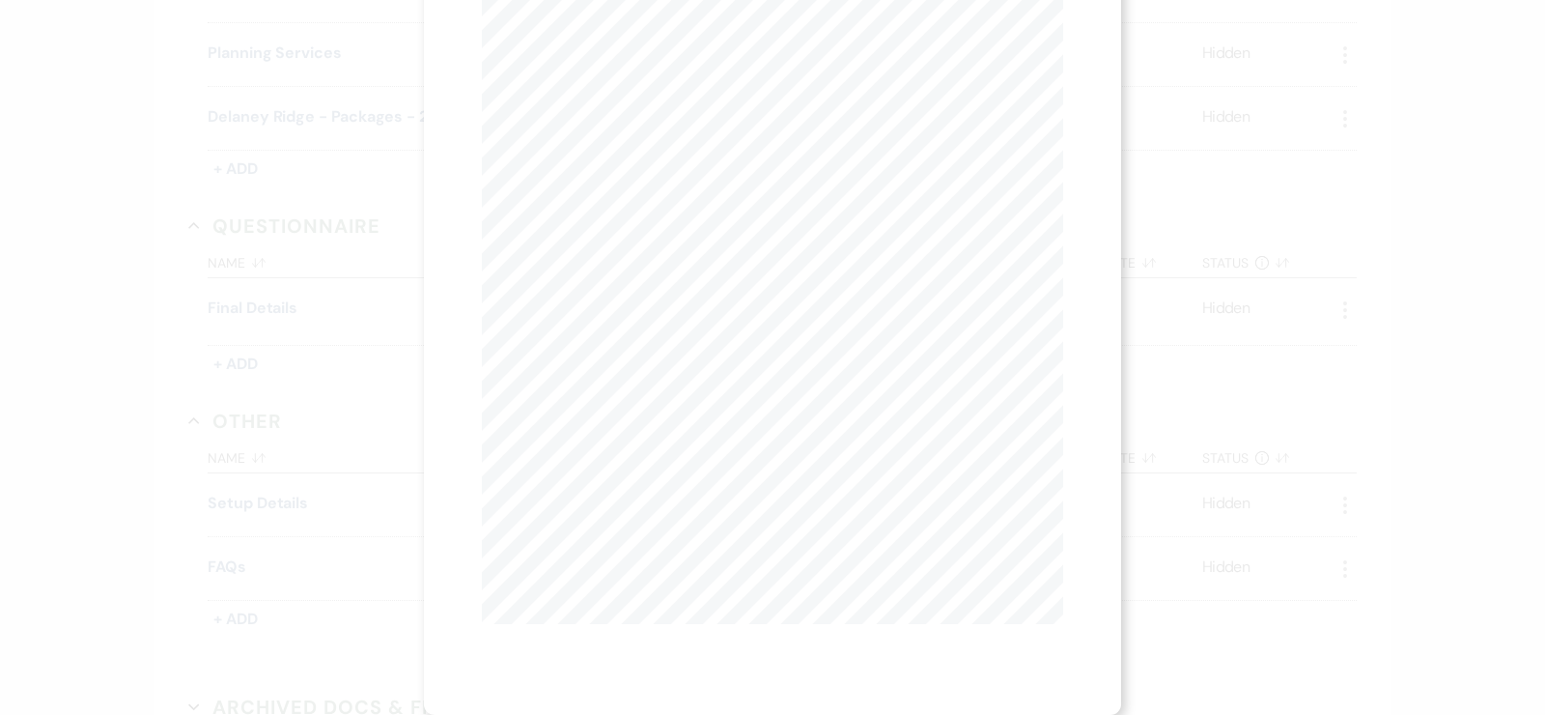
scroll to position [228, 0]
